Goal: Information Seeking & Learning: Learn about a topic

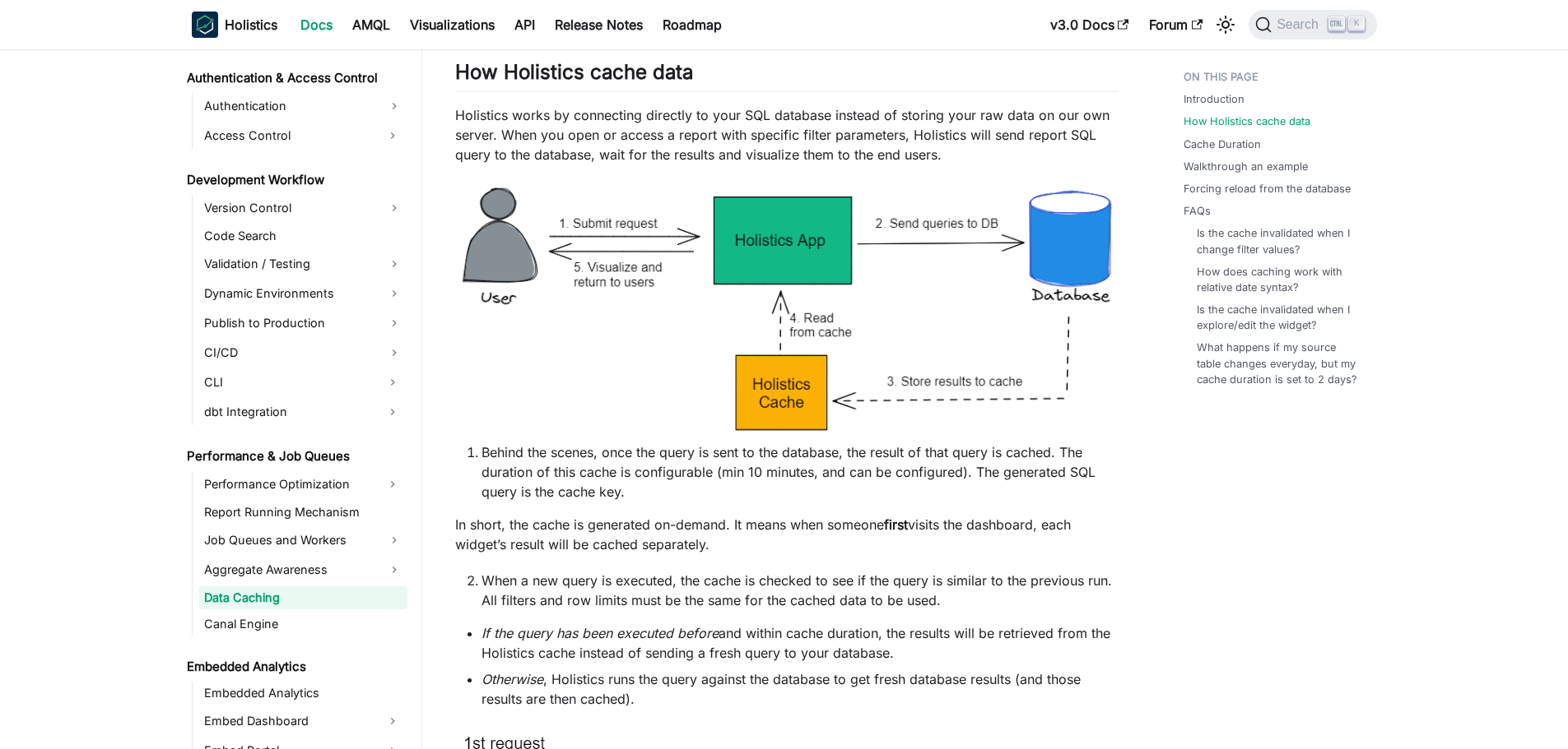
scroll to position [329, 0]
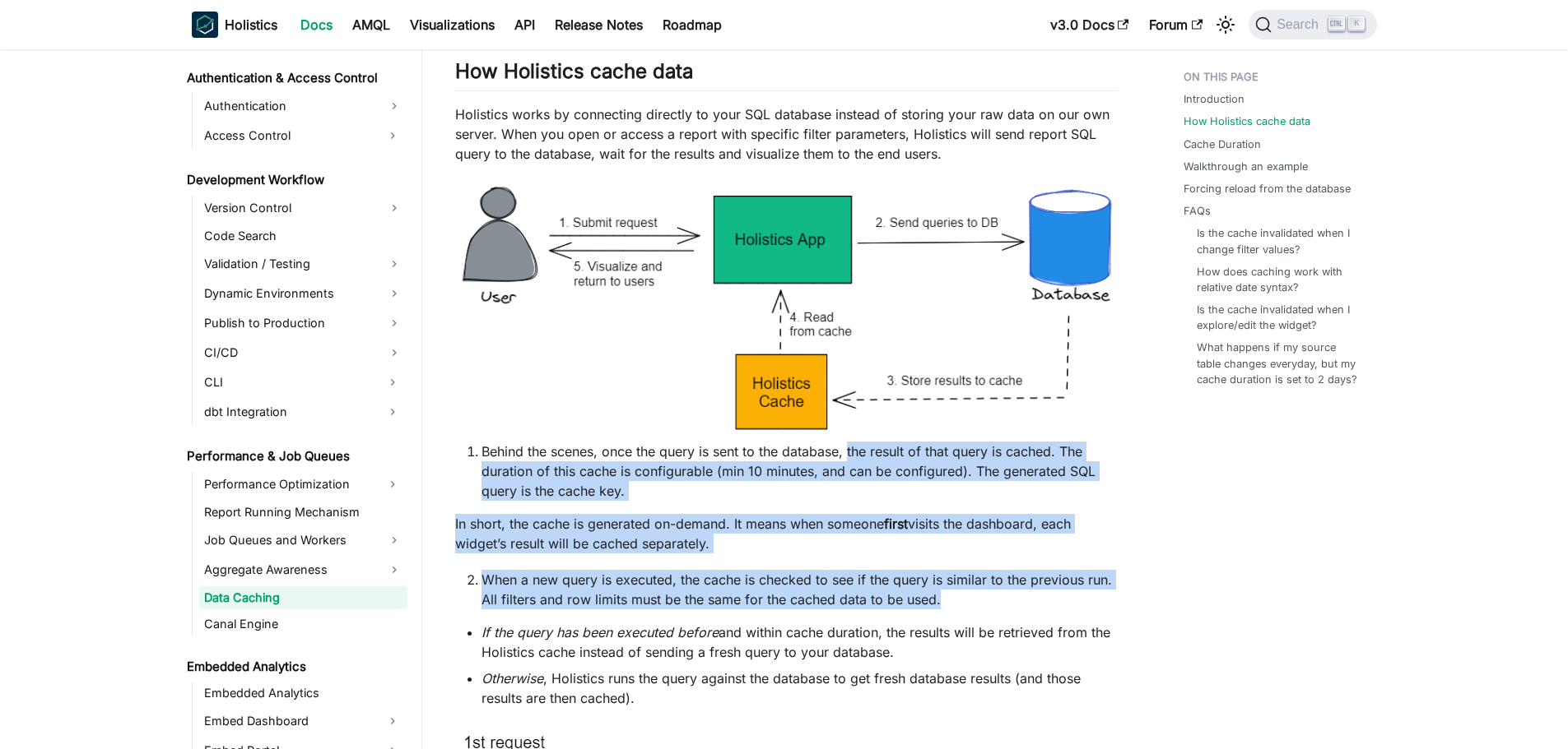
drag, startPoint x: 850, startPoint y: 450, endPoint x: 991, endPoint y: 604, distance: 208.8
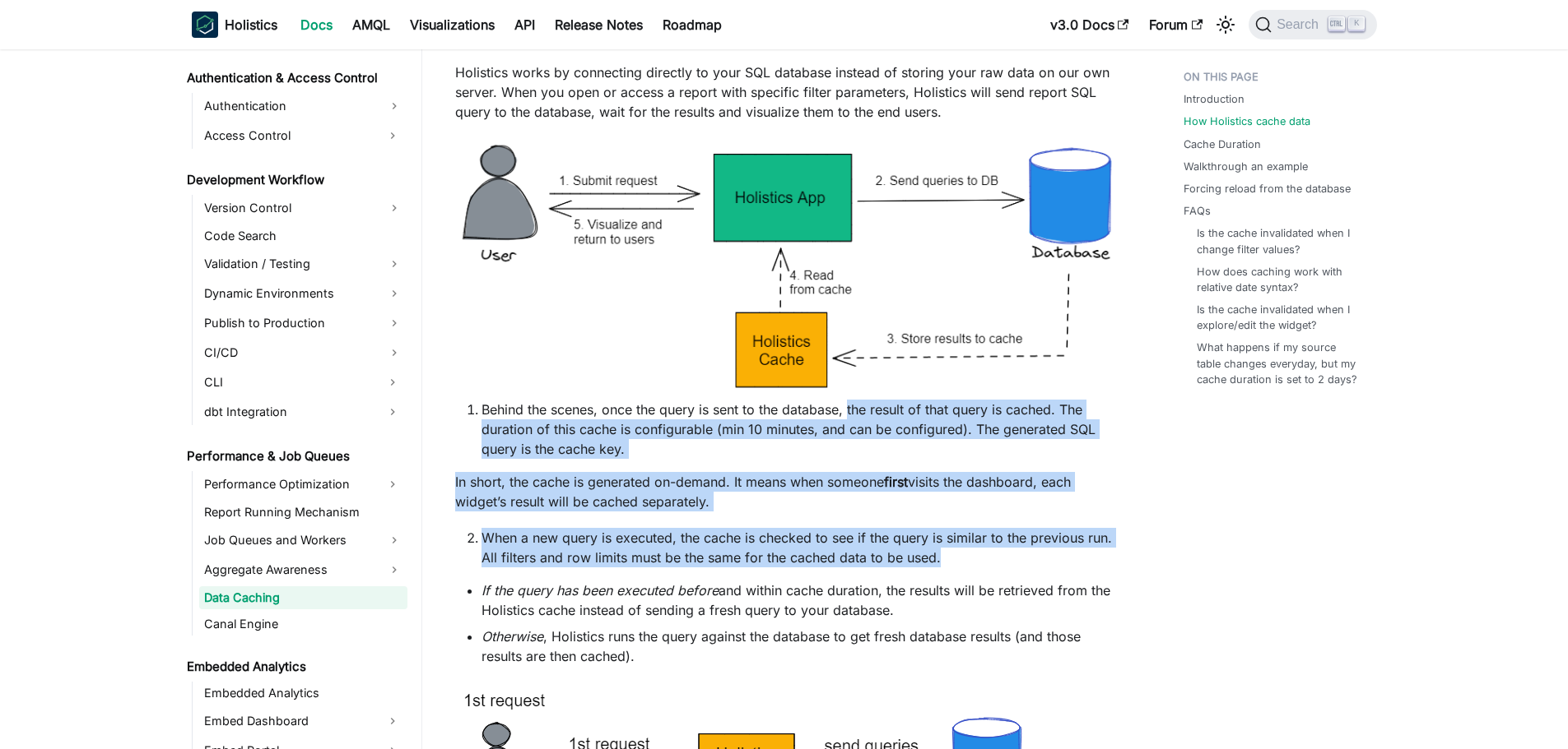
scroll to position [411, 0]
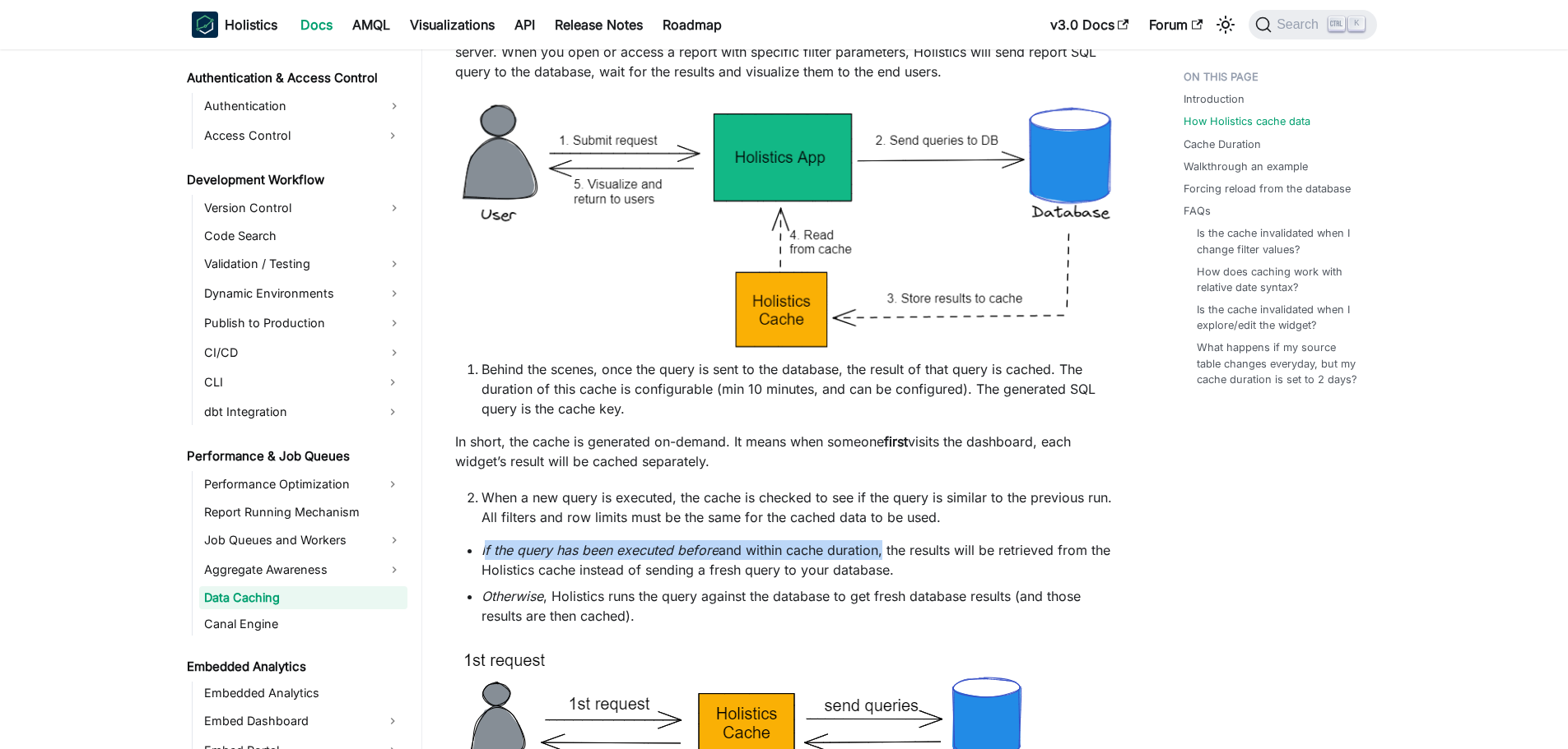
drag, startPoint x: 484, startPoint y: 549, endPoint x: 884, endPoint y: 549, distance: 400.0
click at [884, 549] on li "If the query has been executed before and within cache duration, the results wi…" at bounding box center [800, 561] width 636 height 40
click at [933, 547] on li "If the query has been executed before and within cache duration, the results wi…" at bounding box center [800, 561] width 636 height 40
drag, startPoint x: 1026, startPoint y: 548, endPoint x: 1031, endPoint y: 566, distance: 18.7
click at [1031, 566] on li "If the query has been executed before and within cache duration, the results wi…" at bounding box center [800, 561] width 636 height 40
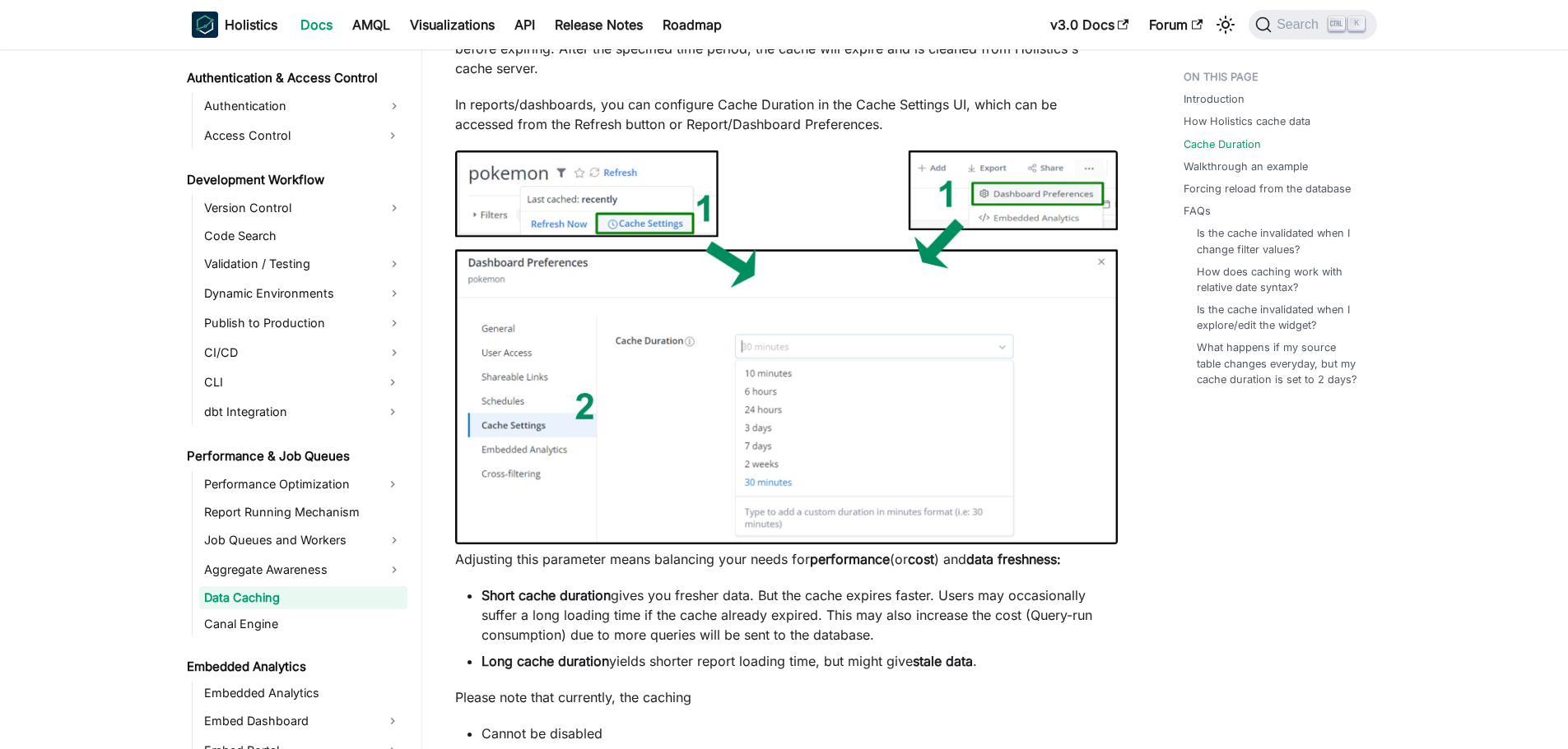
scroll to position [1563, 0]
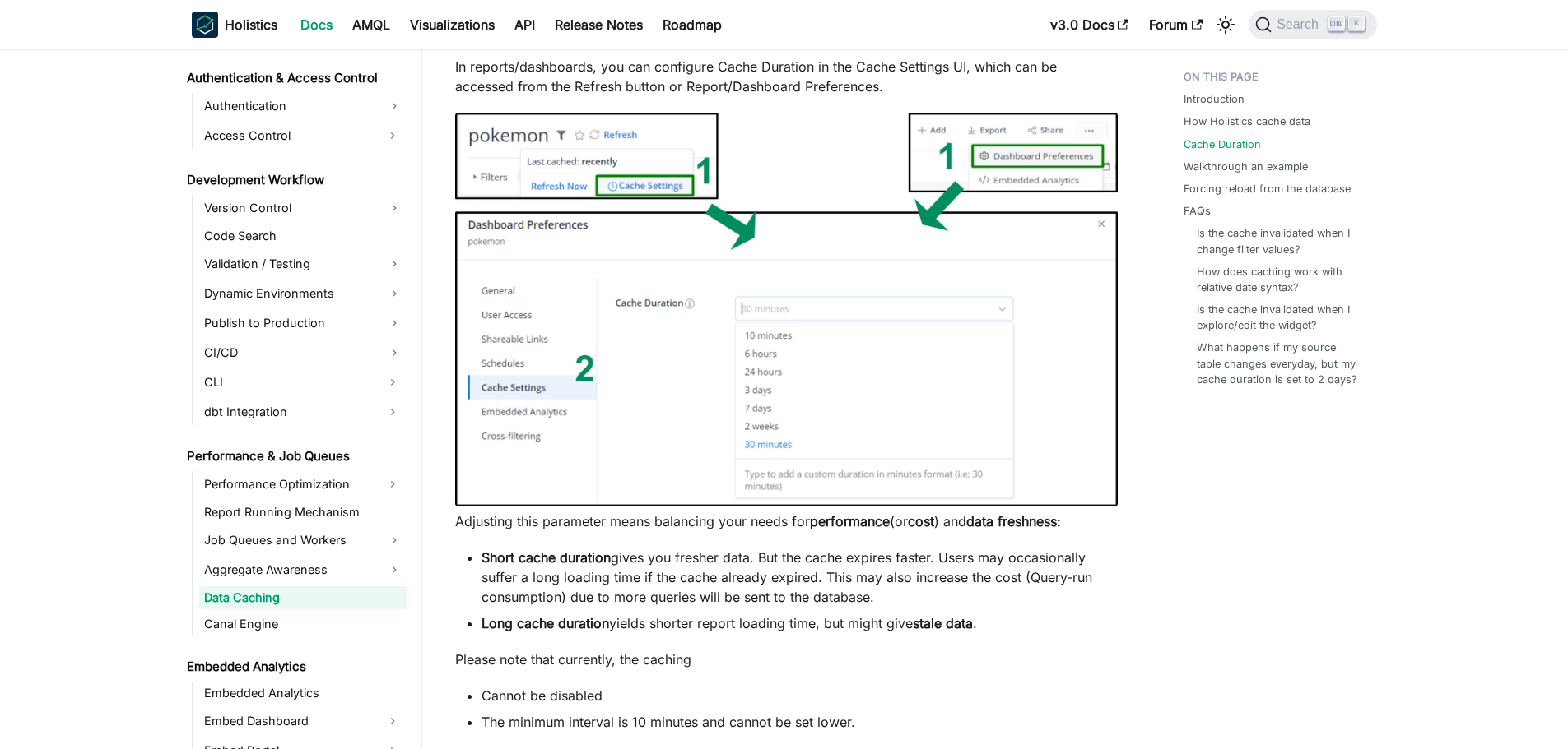
click at [618, 524] on p "Adjusting this parameter means balancing your needs for performance (or cost ) …" at bounding box center [786, 521] width 662 height 20
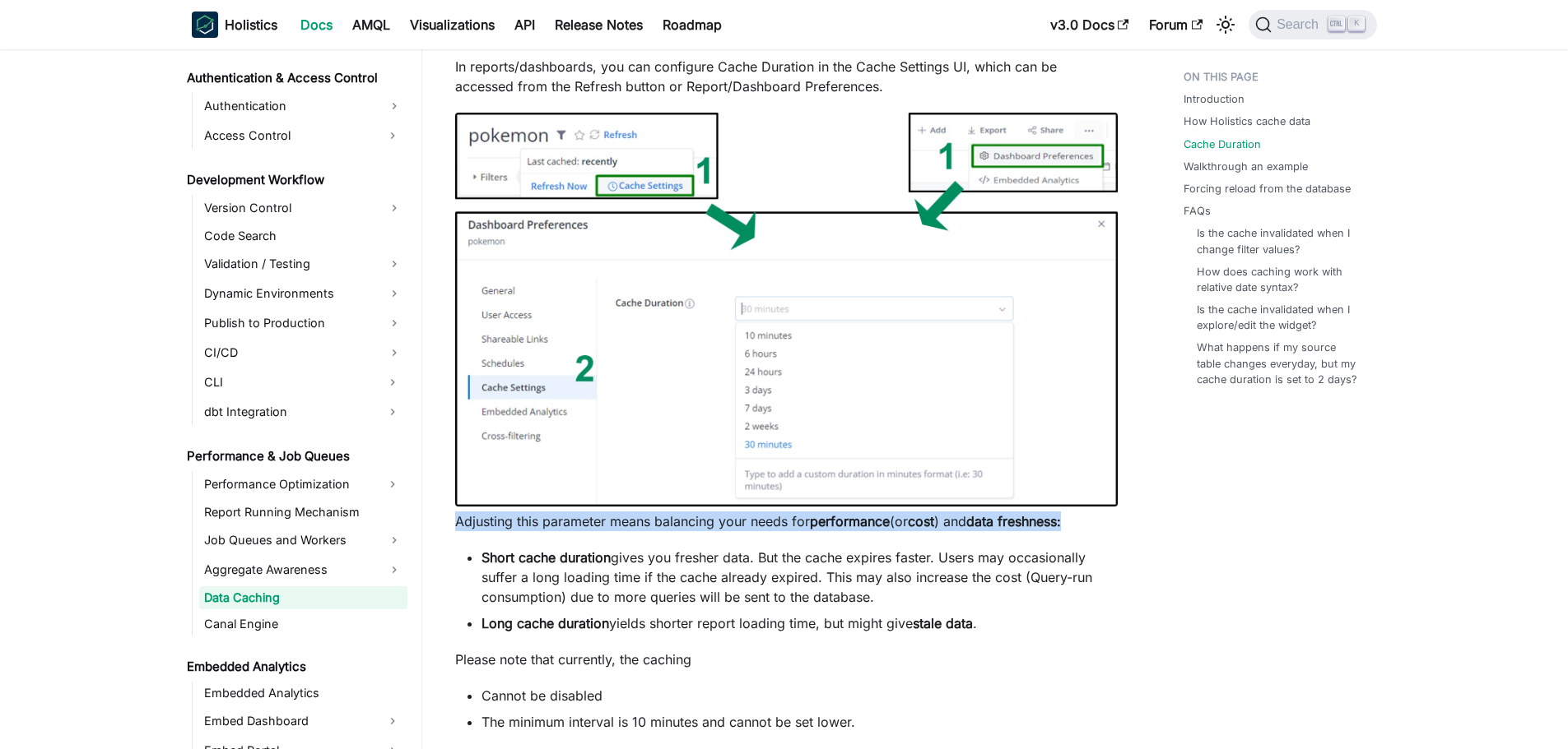
click at [618, 524] on p "Adjusting this parameter means balancing your needs for performance (or cost ) …" at bounding box center [786, 521] width 662 height 20
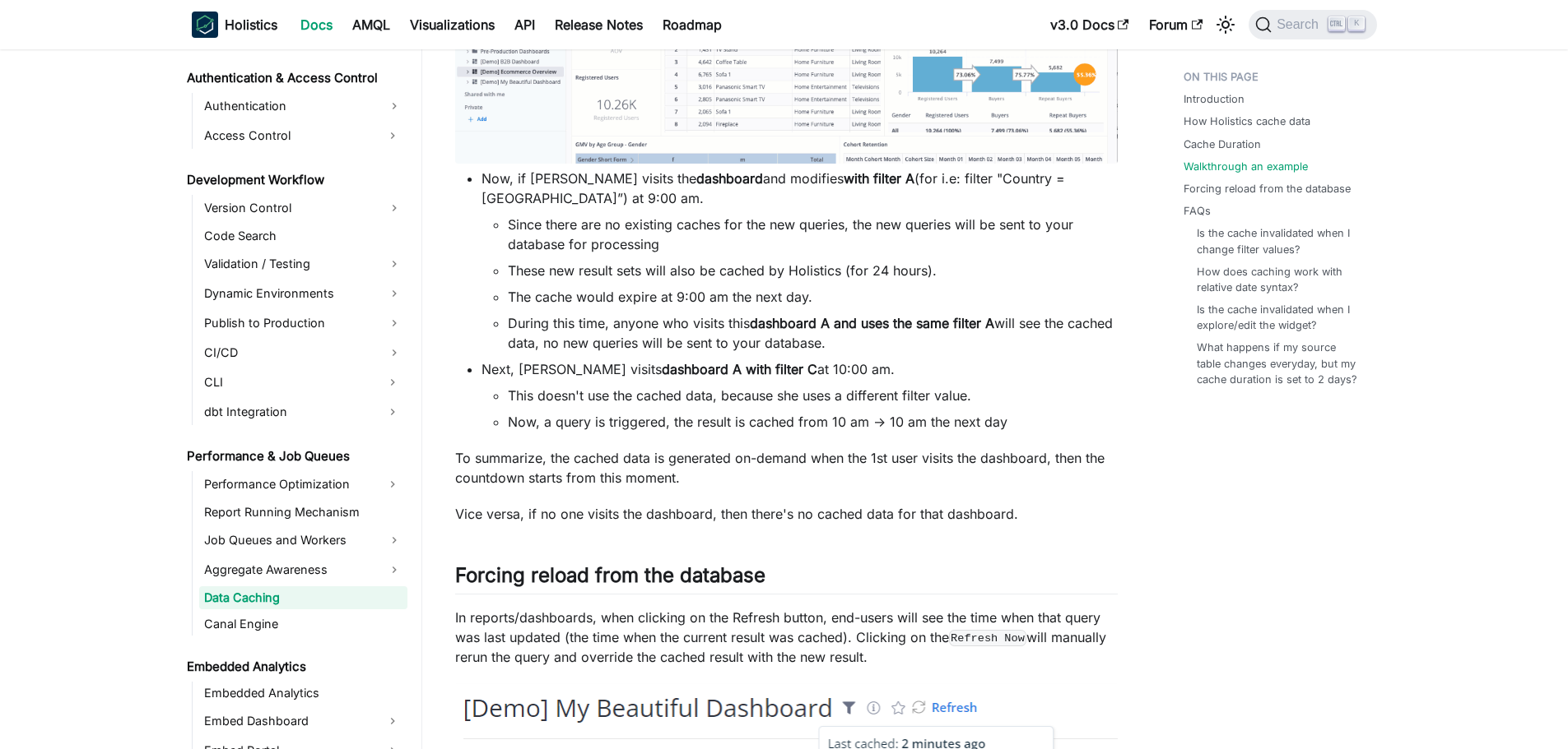
scroll to position [3372, 0]
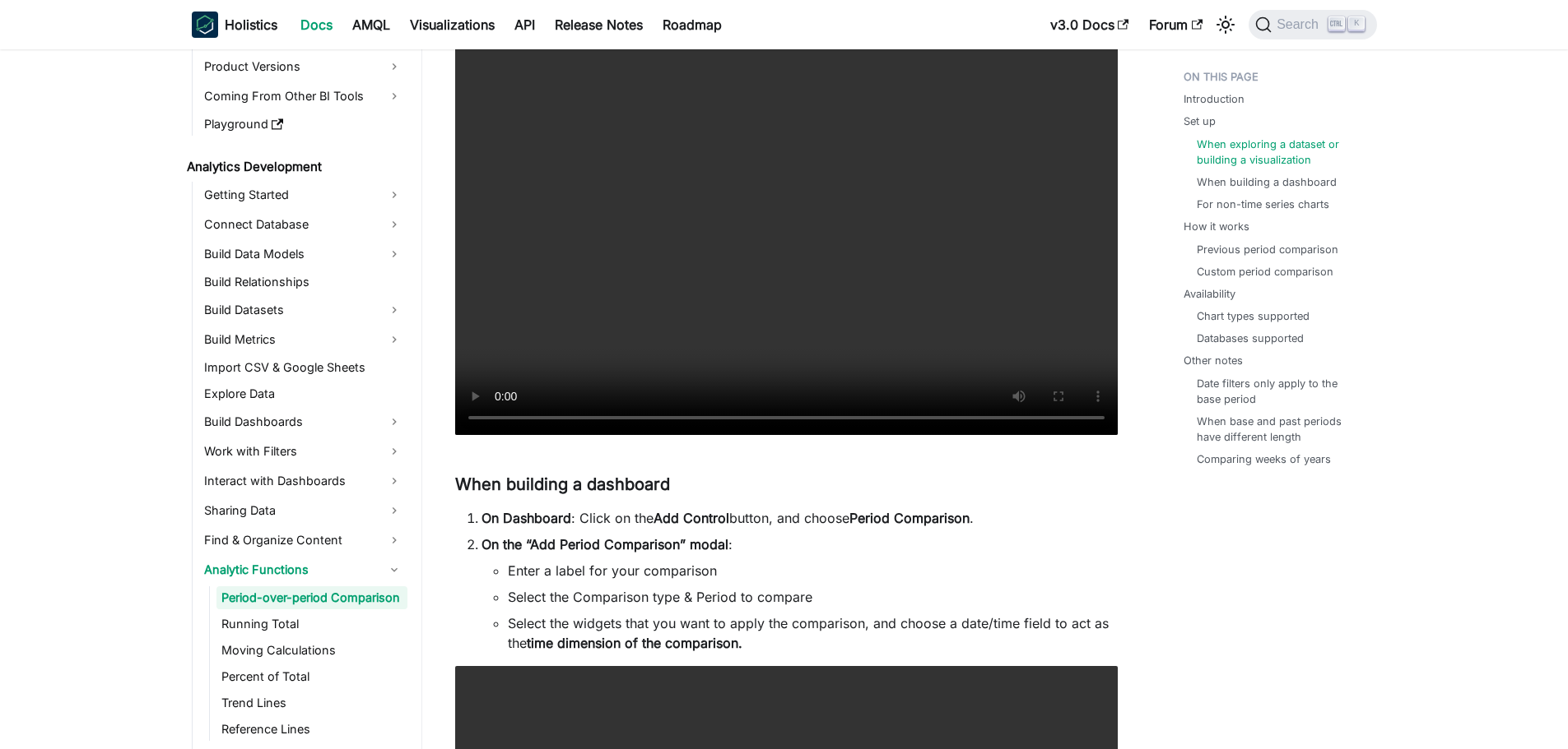
scroll to position [2498, 0]
